Goal: Information Seeking & Learning: Learn about a topic

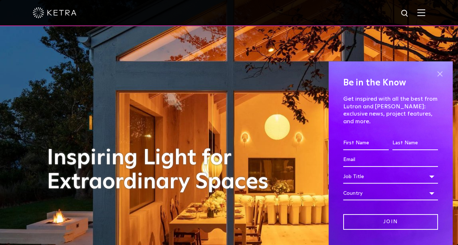
click at [434, 74] on span at bounding box center [439, 74] width 11 height 11
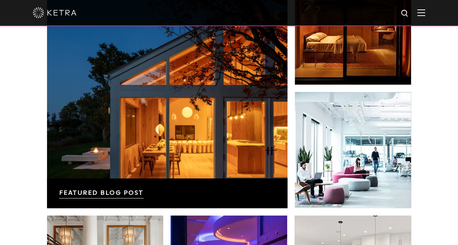
scroll to position [1170, 0]
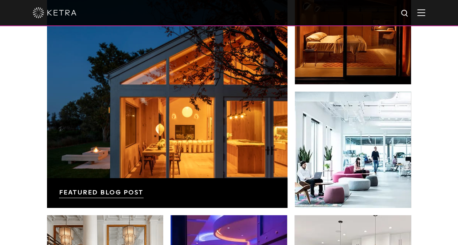
drag, startPoint x: 127, startPoint y: 175, endPoint x: 4, endPoint y: 156, distance: 124.1
click at [4, 156] on div "News, Insights, and Inspiration Lutron Releases First-Ever Lighting Trend Repor…" at bounding box center [229, 137] width 458 height 469
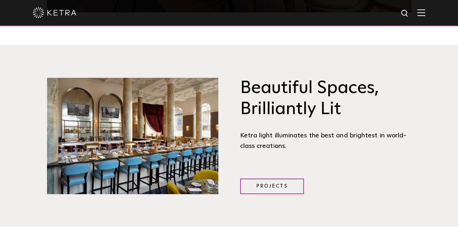
scroll to position [845, 0]
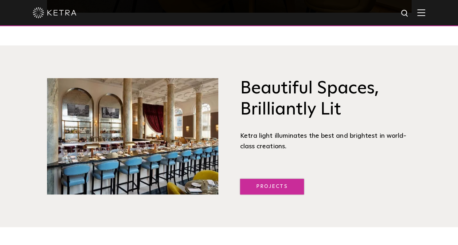
click at [250, 188] on link "Projects" at bounding box center [272, 187] width 64 height 16
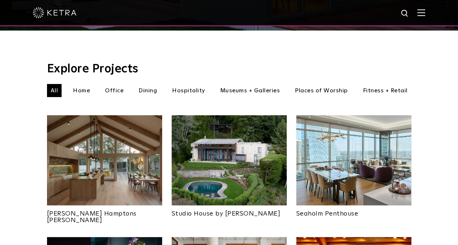
scroll to position [218, 0]
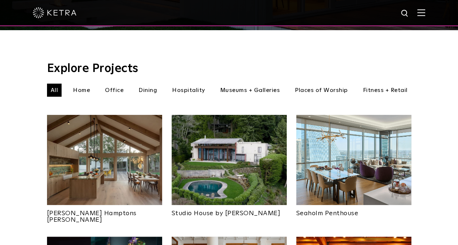
click at [88, 164] on img at bounding box center [104, 160] width 115 height 90
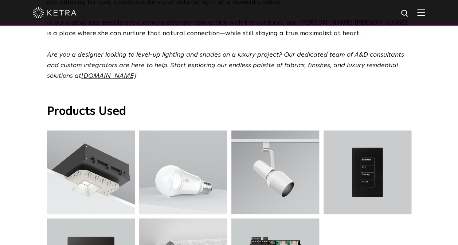
scroll to position [2244, 0]
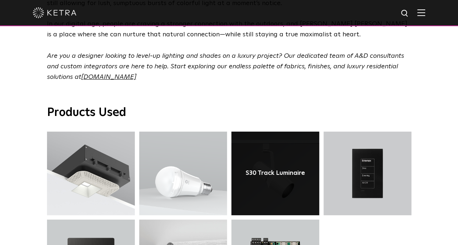
click at [254, 132] on link at bounding box center [275, 174] width 88 height 84
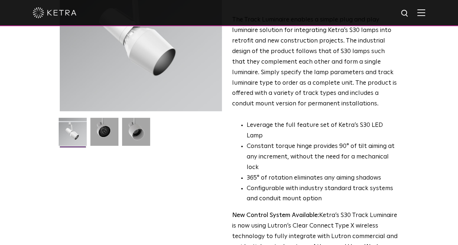
scroll to position [104, 0]
